Goal: Information Seeking & Learning: Learn about a topic

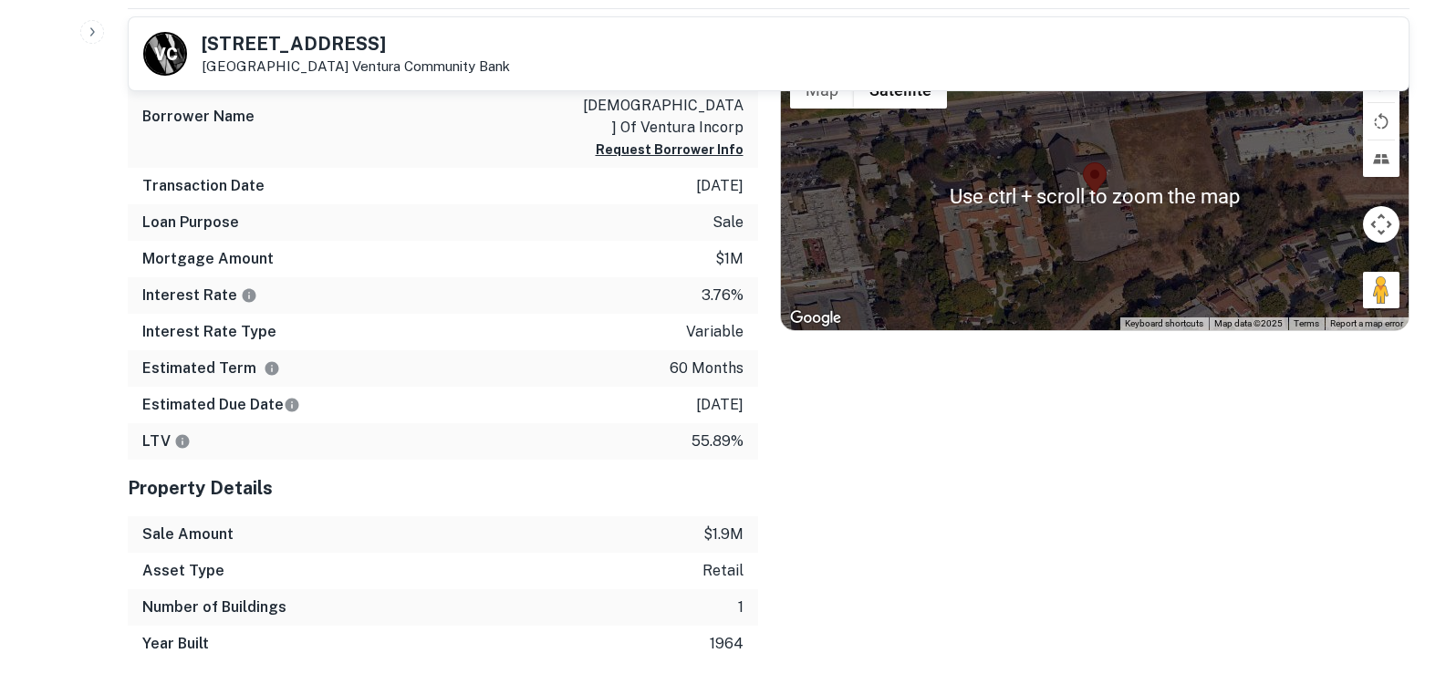
scroll to position [1003, 0]
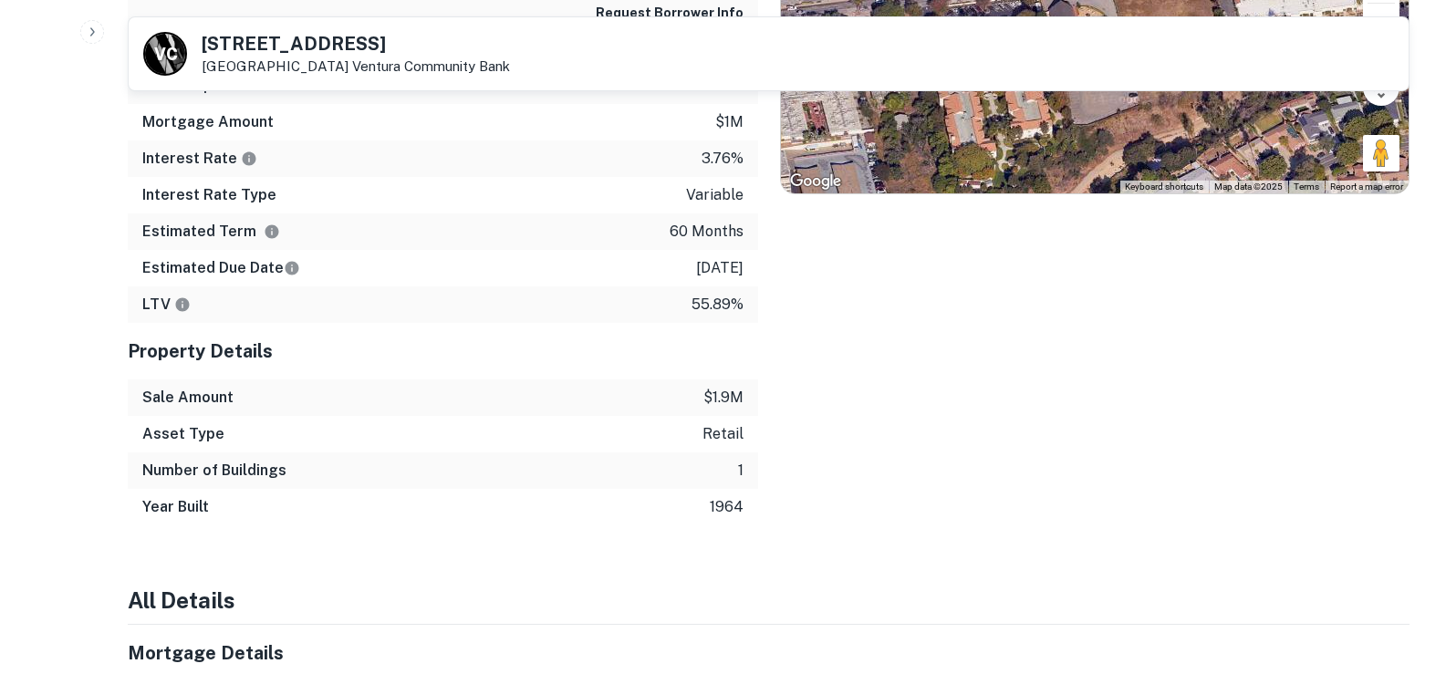
drag, startPoint x: 308, startPoint y: 234, endPoint x: 348, endPoint y: 247, distance: 41.2
click at [308, 234] on div "Estimated Term 60 months" at bounding box center [443, 231] width 630 height 36
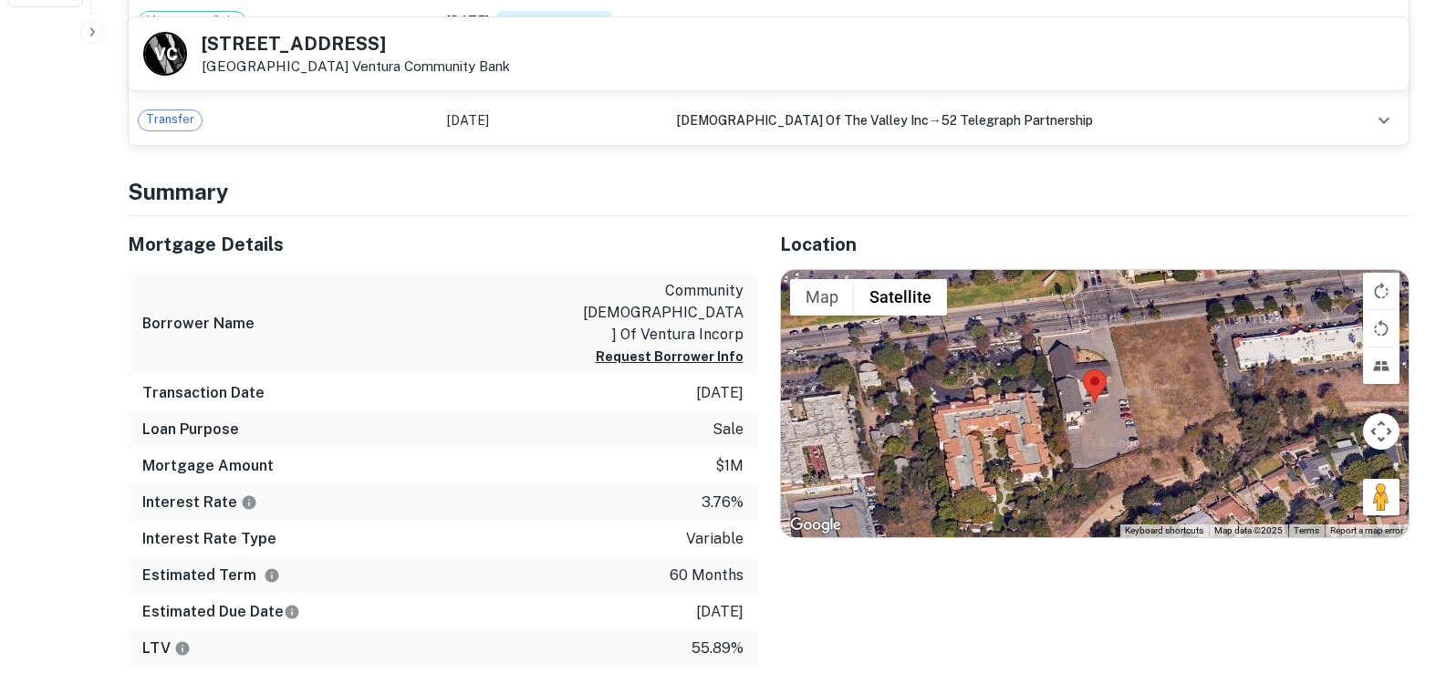
scroll to position [639, 0]
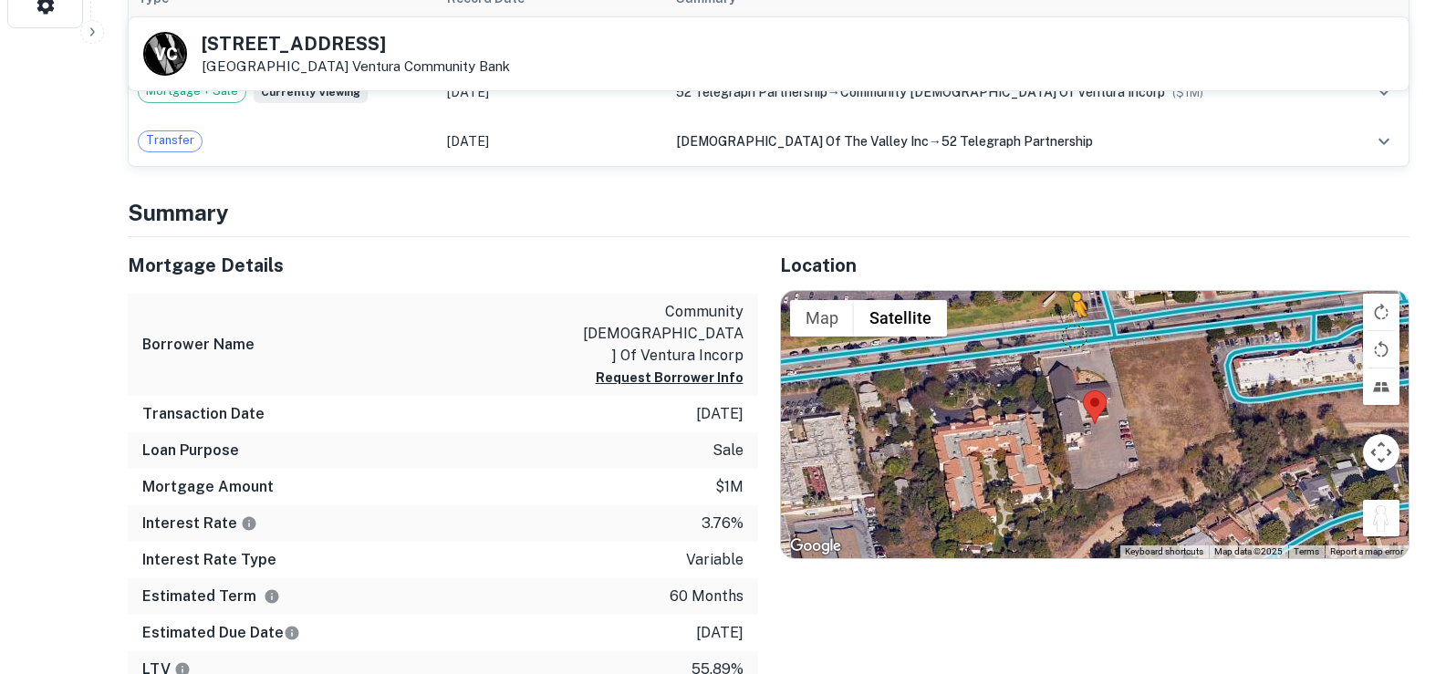
drag, startPoint x: 1384, startPoint y: 520, endPoint x: 1072, endPoint y: 333, distance: 363.7
click at [1072, 333] on div "To activate drag with keyboard, press Alt + Enter. Once in keyboard drag state,…" at bounding box center [1095, 425] width 628 height 268
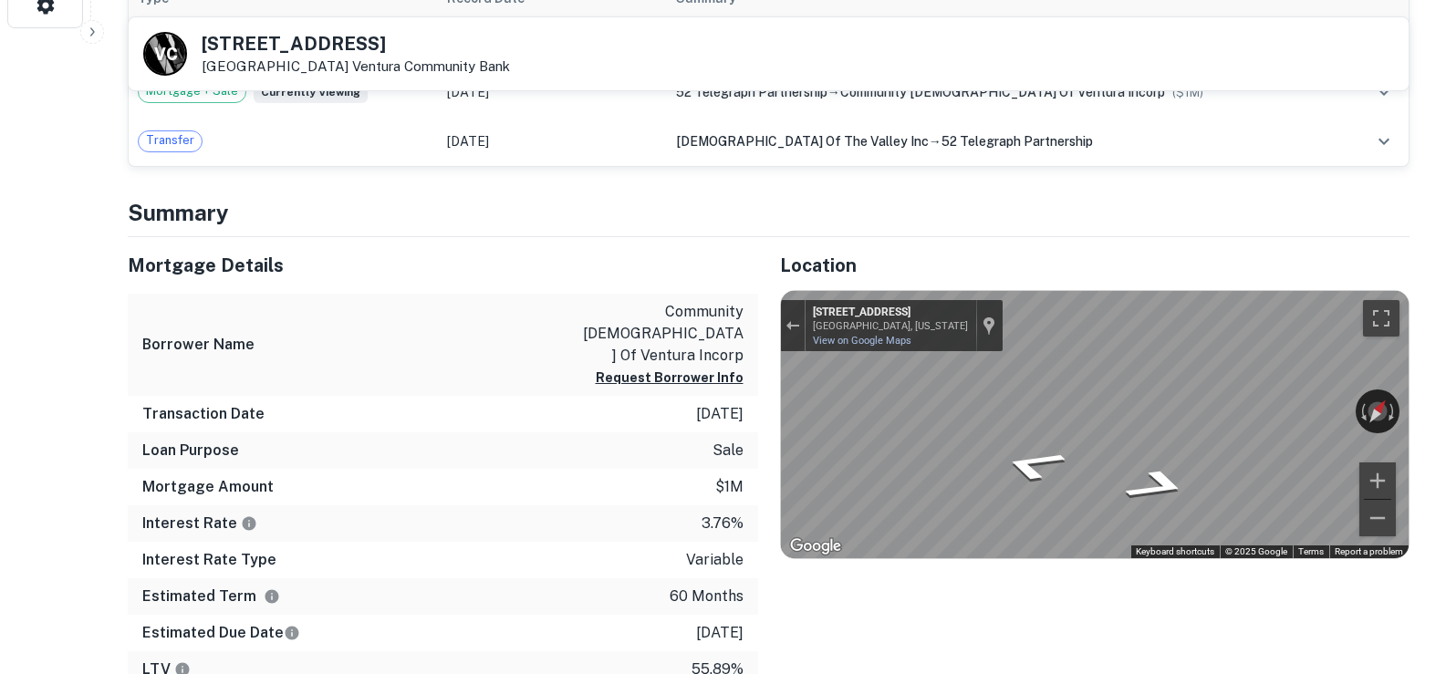
drag, startPoint x: 1287, startPoint y: 410, endPoint x: 1438, endPoint y: 319, distance: 176.8
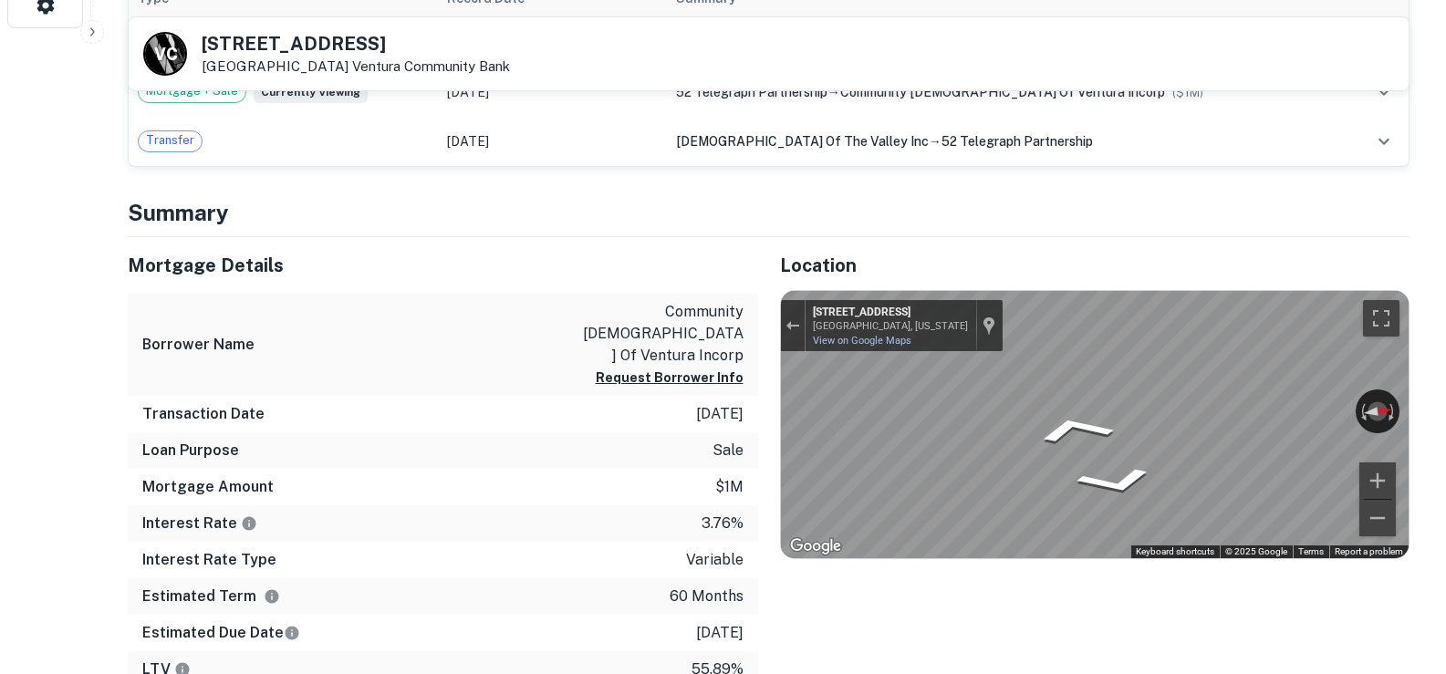
click at [659, 409] on div "Mortgage Details Borrower Name community bible church of ventura incorp Request…" at bounding box center [757, 564] width 1303 height 654
click at [1369, 487] on div "← Move left → Move right ↑ Move up ↓ Move down + Zoom in - Zoom out [STREET_ADD…" at bounding box center [1095, 425] width 628 height 268
click at [783, 310] on div at bounding box center [793, 325] width 25 height 51
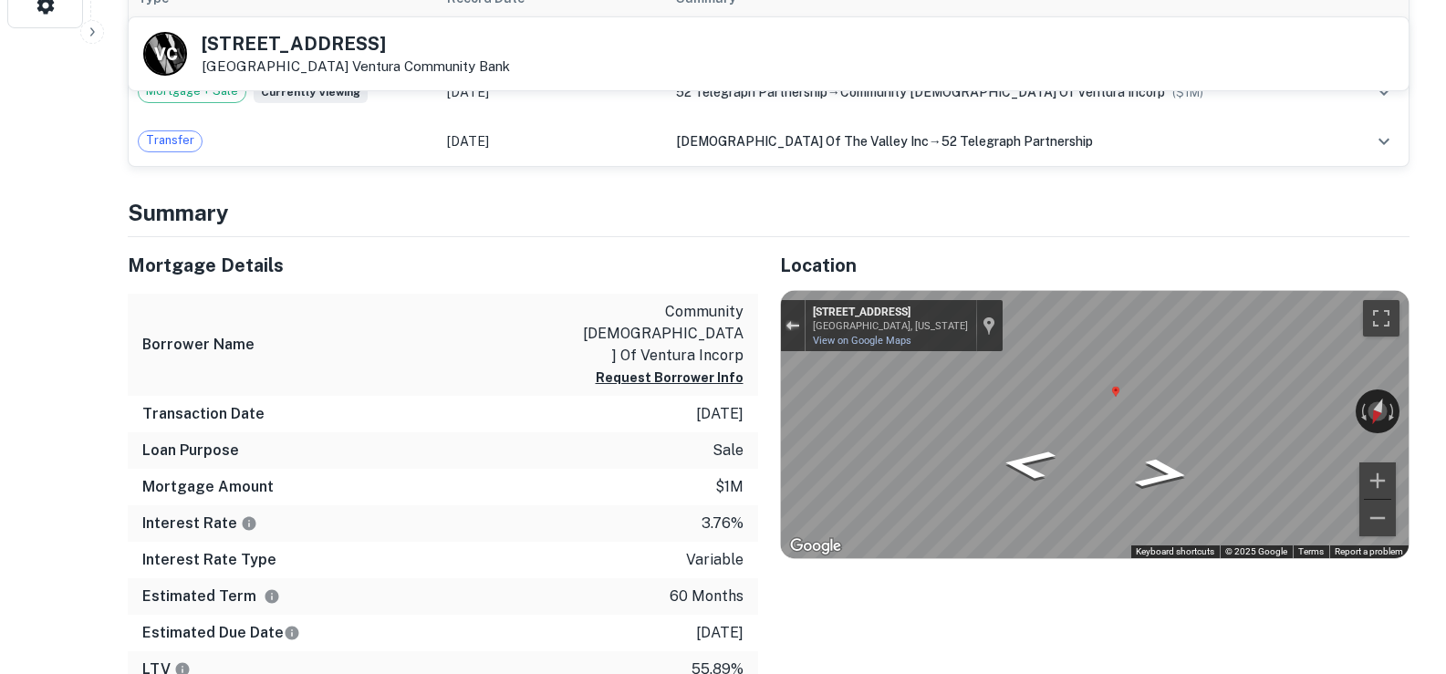
click at [787, 316] on button "Exit the Street View" at bounding box center [793, 325] width 24 height 25
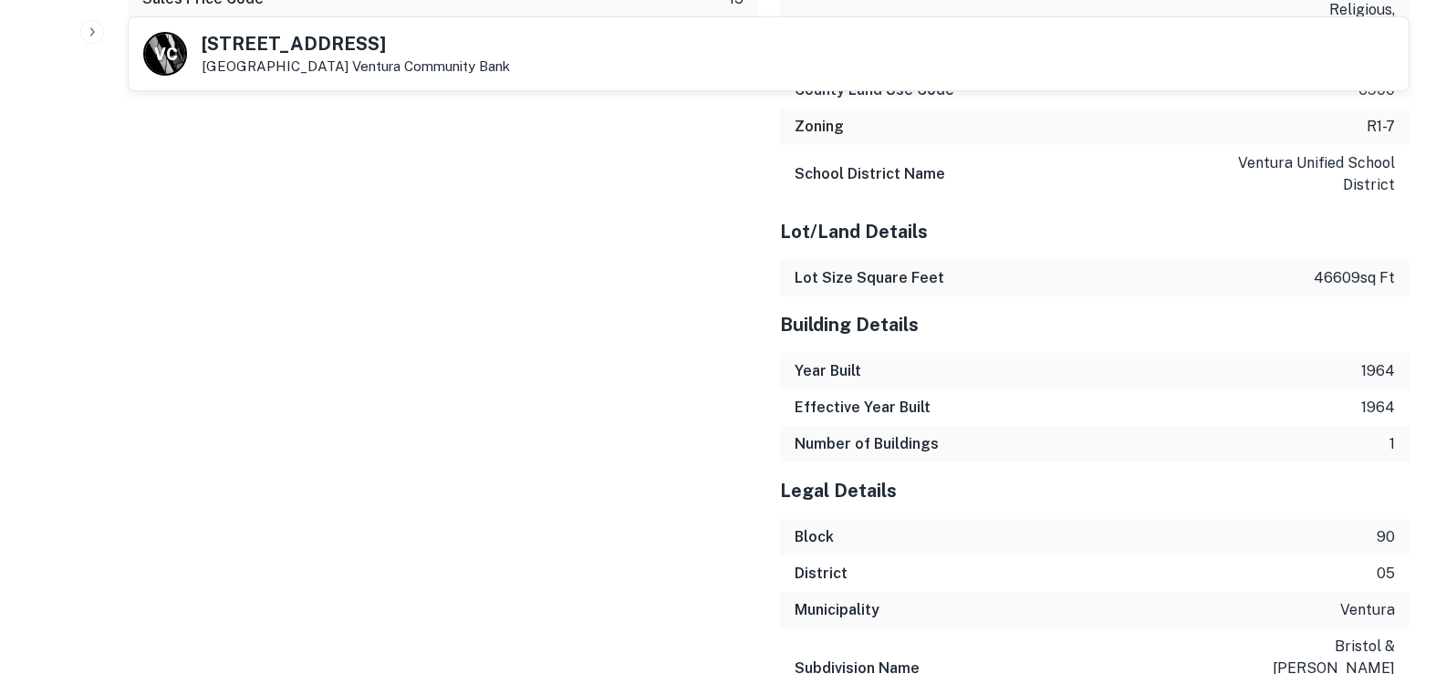
scroll to position [2358, 0]
